Goal: Transaction & Acquisition: Purchase product/service

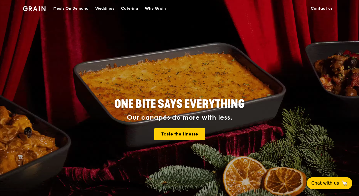
click at [84, 11] on div "Meals On Demand" at bounding box center [70, 8] width 35 height 17
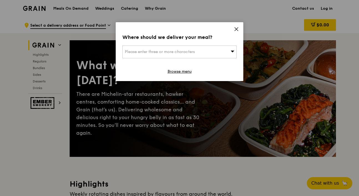
click at [235, 25] on div "Where should we deliver your meal? Please enter three or more characters Browse…" at bounding box center [180, 51] width 128 height 59
click at [236, 26] on div "Where should we deliver your meal? Please enter three or more characters Browse…" at bounding box center [180, 51] width 128 height 59
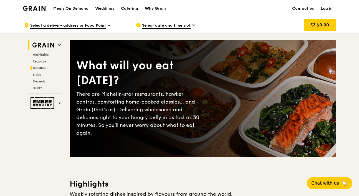
click at [42, 67] on span "Bundles" at bounding box center [39, 68] width 13 height 4
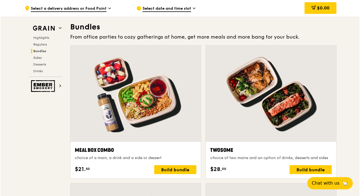
scroll to position [794, 0]
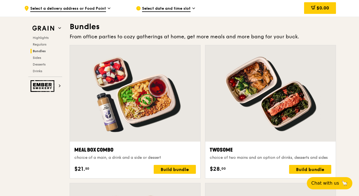
click at [213, 91] on div at bounding box center [270, 93] width 130 height 96
click at [318, 82] on div at bounding box center [270, 93] width 130 height 96
click at [319, 82] on div at bounding box center [270, 93] width 130 height 96
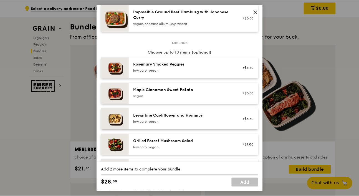
scroll to position [0, 0]
